Goal: Find specific page/section: Find specific page/section

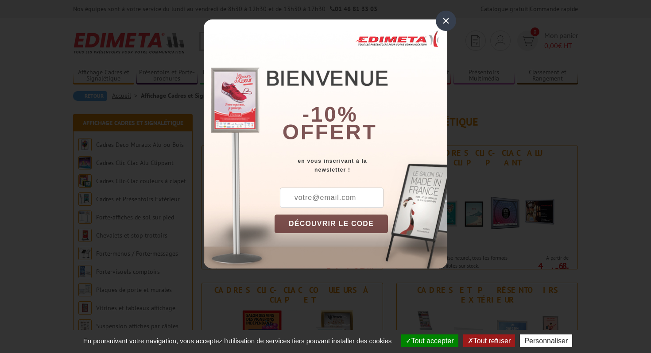
click at [444, 25] on div "×" at bounding box center [446, 21] width 20 height 20
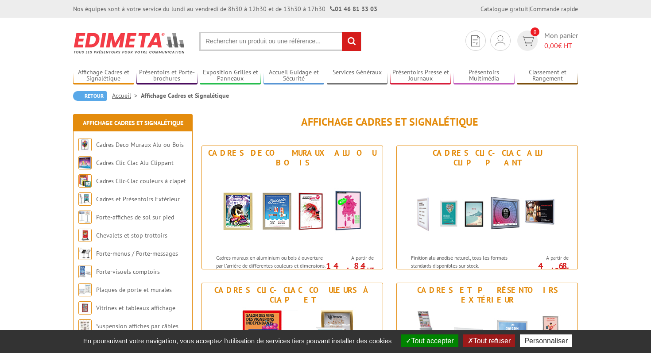
click at [258, 41] on input "text" at bounding box center [280, 41] width 162 height 19
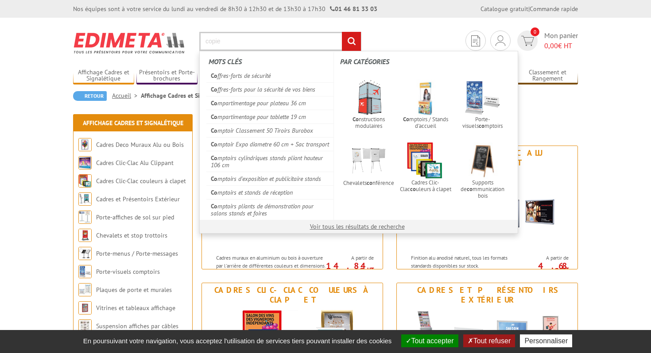
type input "copie"
click at [342, 32] on input "rechercher" at bounding box center [351, 41] width 19 height 19
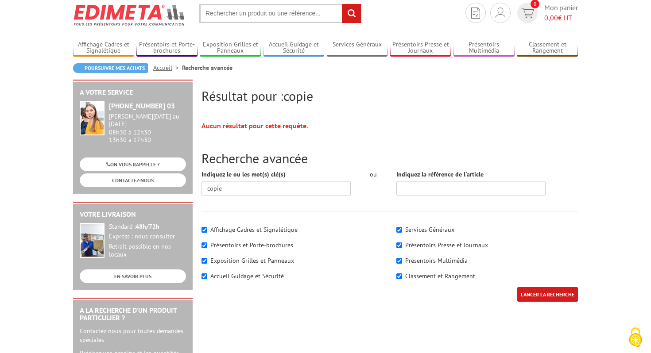
scroll to position [30, 0]
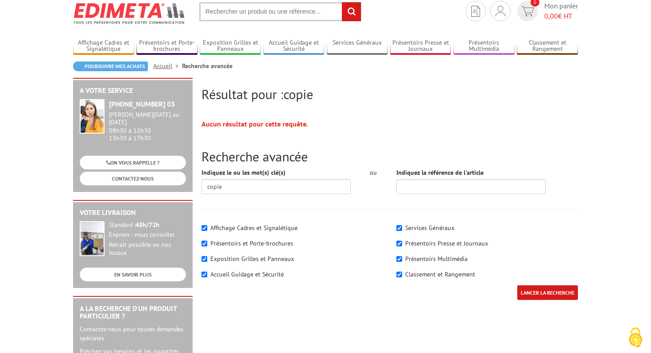
click at [278, 6] on input "text" at bounding box center [280, 11] width 162 height 19
type input "photocopie"
click at [342, 2] on input "rechercher" at bounding box center [351, 11] width 19 height 19
